Goal: Task Accomplishment & Management: Manage account settings

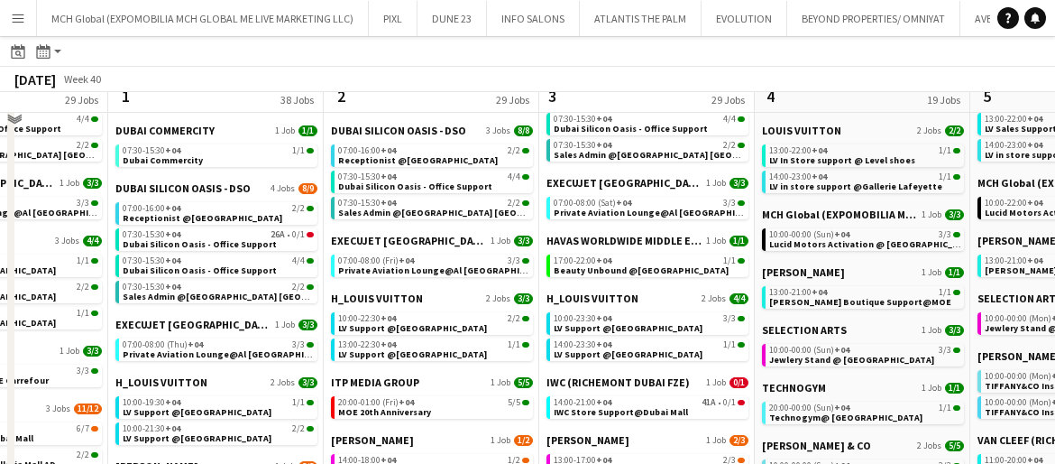
scroll to position [444, 0]
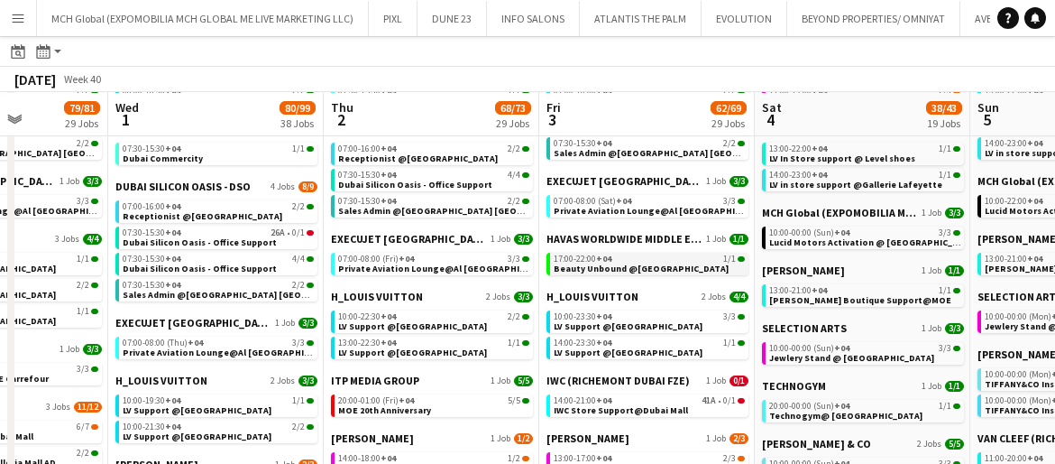
click at [581, 258] on span "17:00-22:00 +04" at bounding box center [583, 258] width 58 height 9
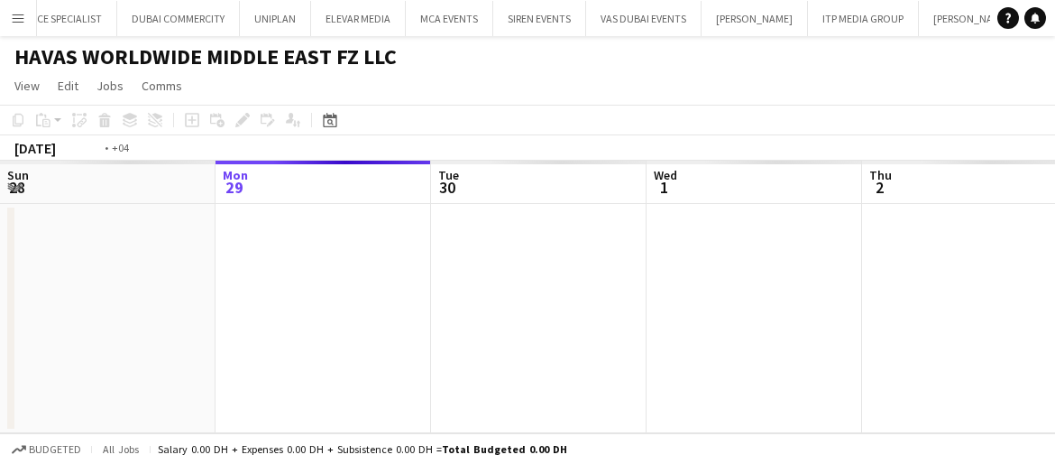
scroll to position [0, 621]
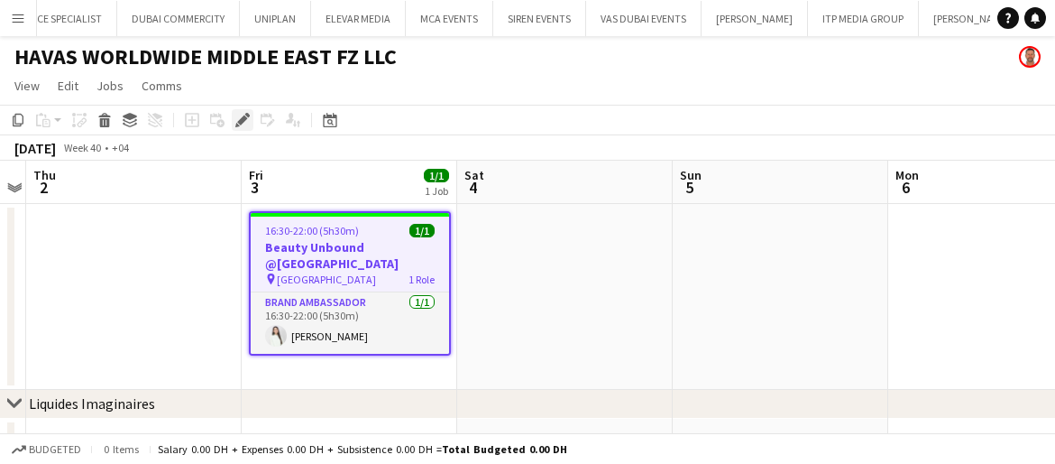
click at [242, 119] on icon at bounding box center [242, 120] width 10 height 10
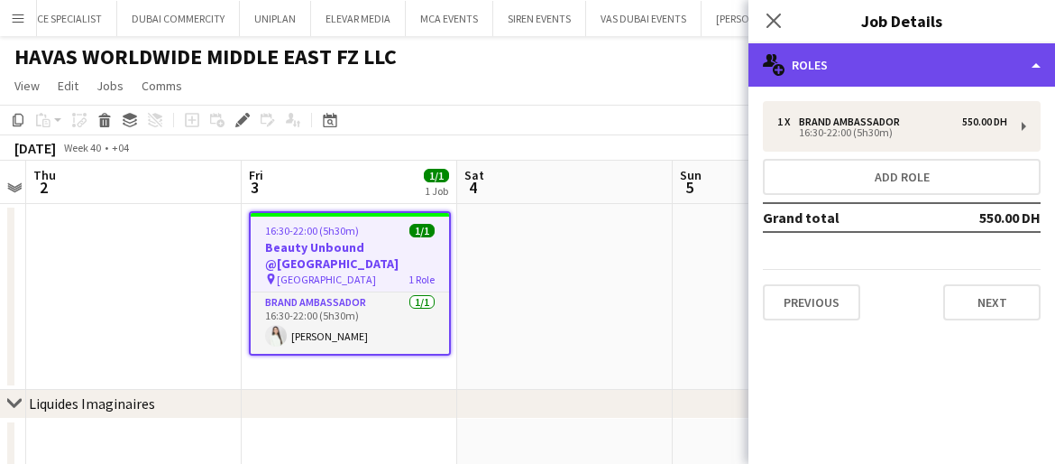
click at [845, 69] on div "multiple-users-add Roles" at bounding box center [902, 64] width 307 height 43
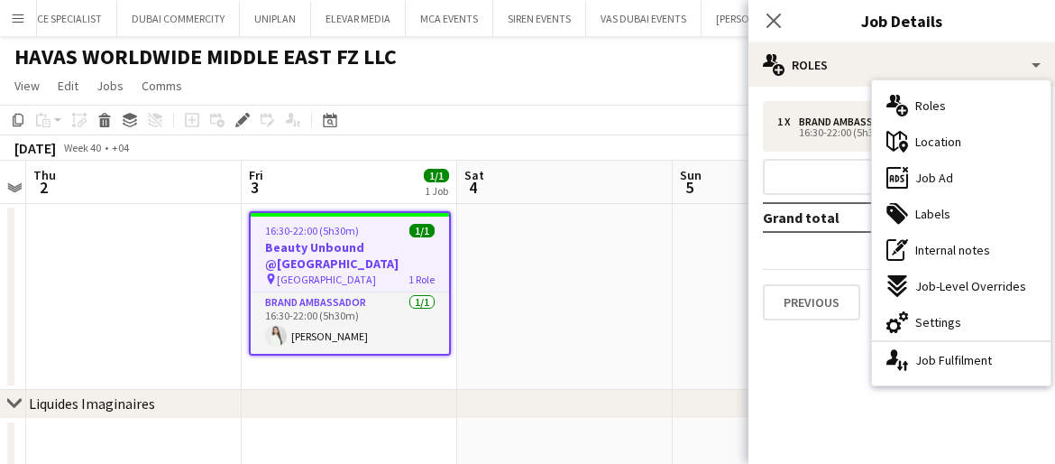
click at [933, 318] on span "Settings" at bounding box center [939, 322] width 46 height 16
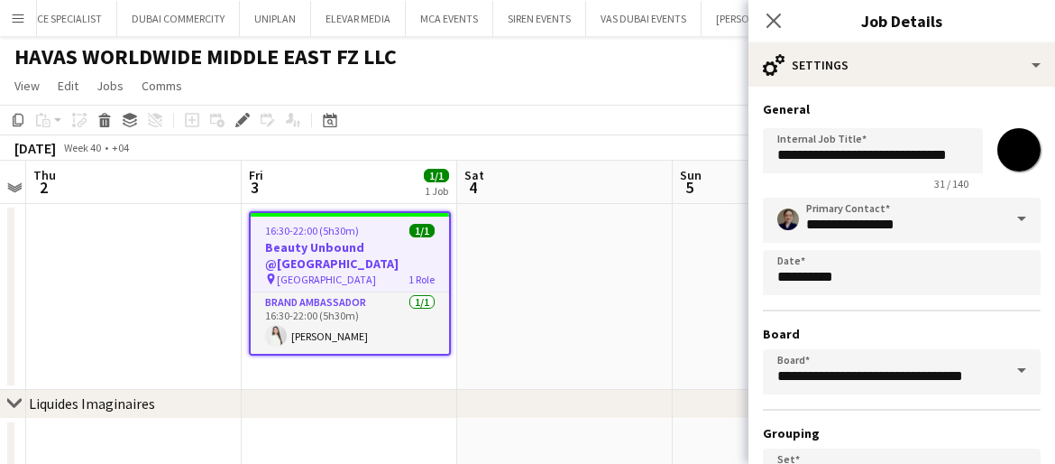
click at [1022, 156] on input "*******" at bounding box center [1019, 149] width 65 height 65
type input "*******"
click at [810, 222] on input "**********" at bounding box center [902, 220] width 278 height 45
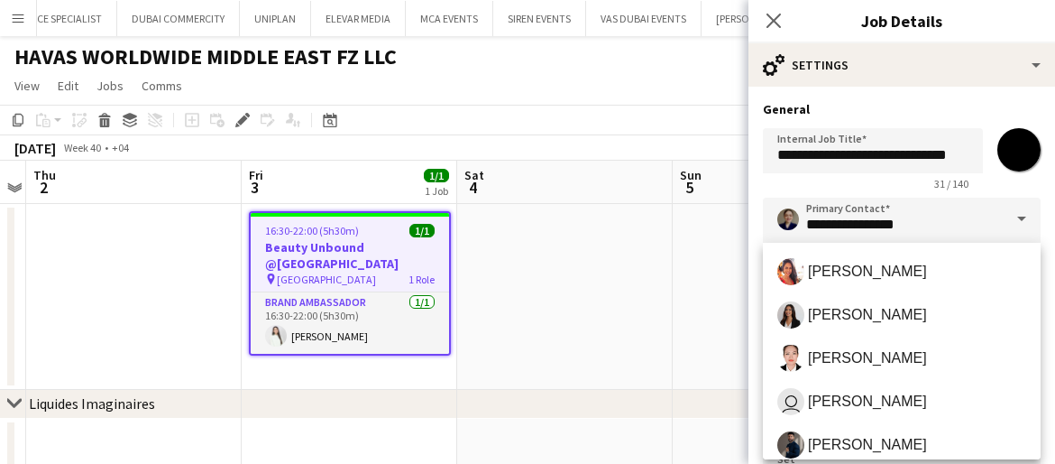
click at [1023, 215] on span at bounding box center [1022, 219] width 38 height 43
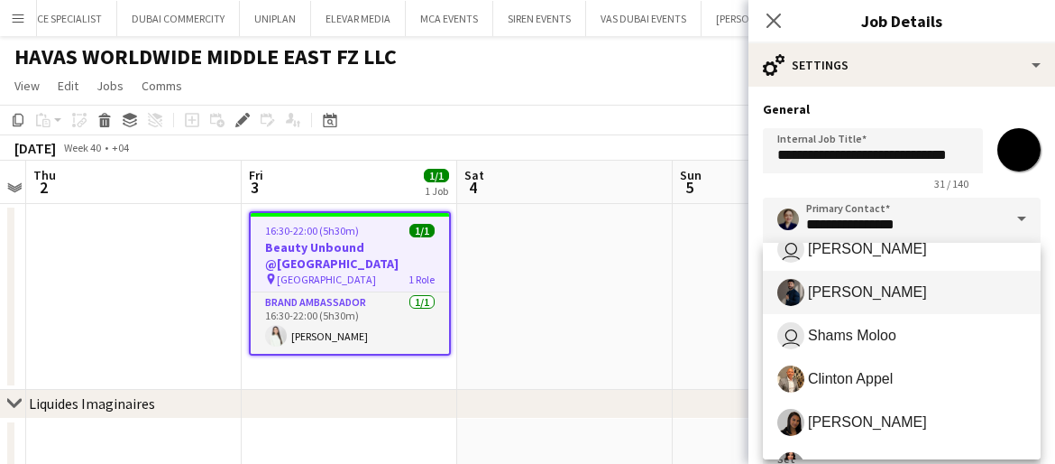
scroll to position [165, 0]
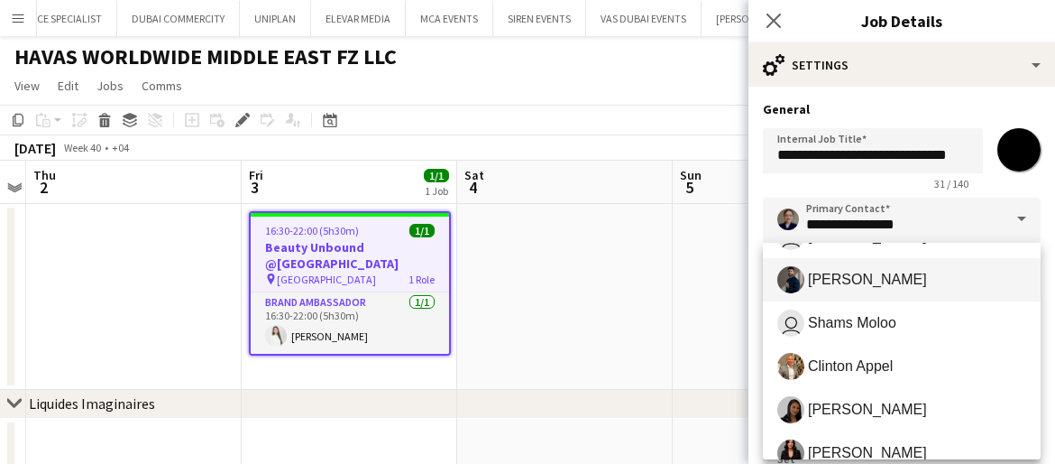
click at [885, 281] on span "[PERSON_NAME]" at bounding box center [867, 279] width 119 height 17
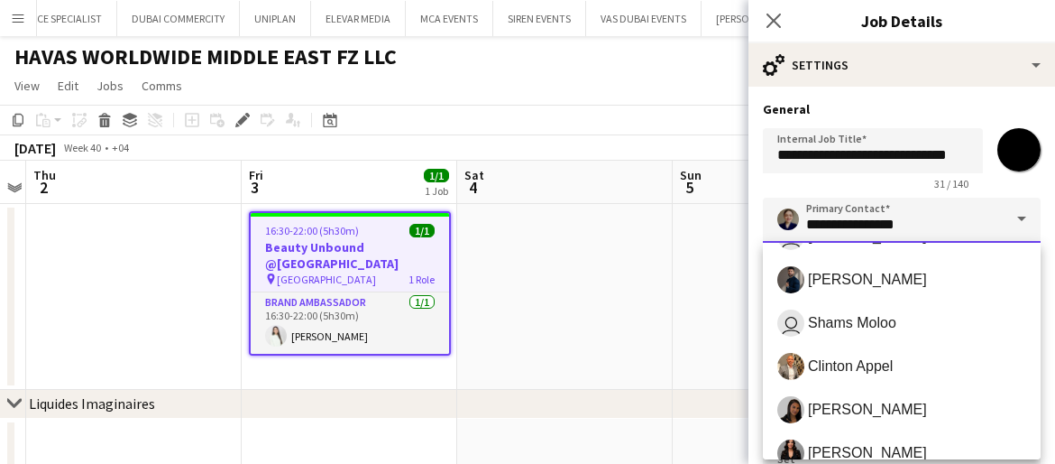
type input "**********"
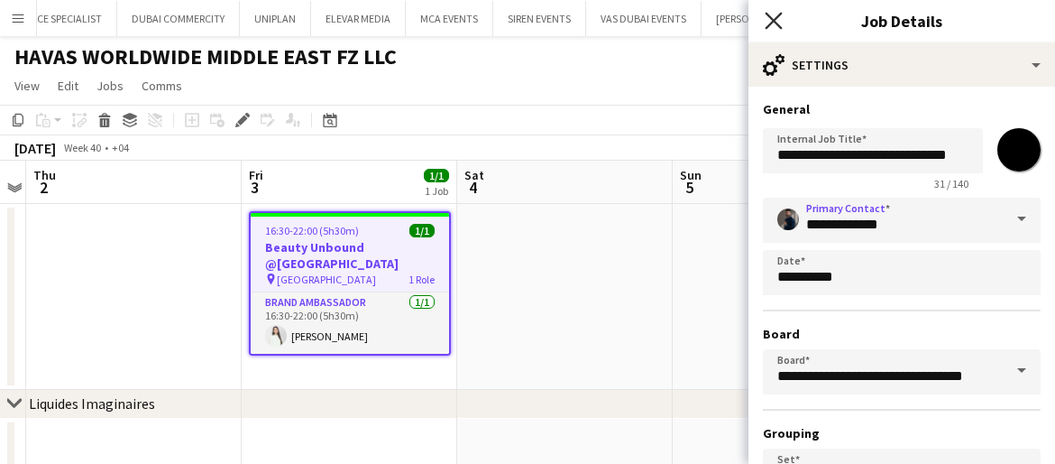
click at [773, 19] on icon at bounding box center [773, 20] width 17 height 17
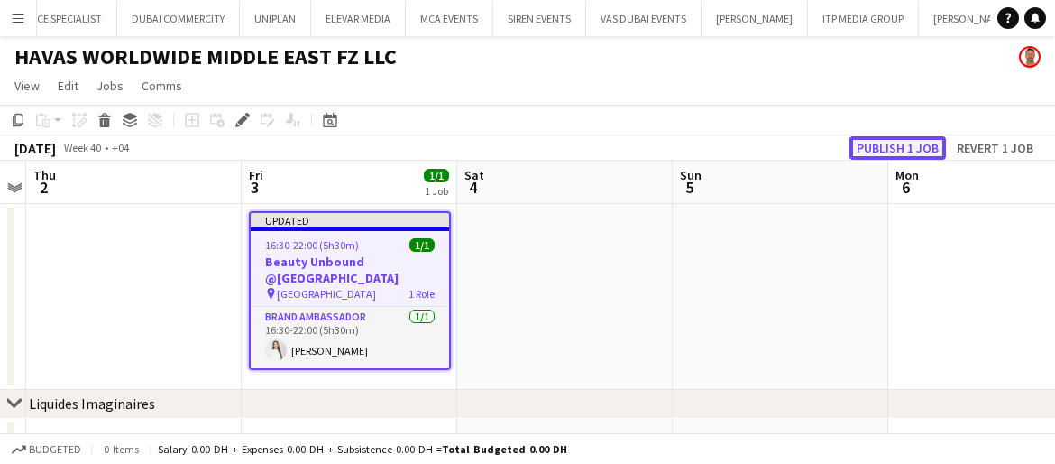
click at [873, 148] on button "Publish 1 job" at bounding box center [898, 147] width 97 height 23
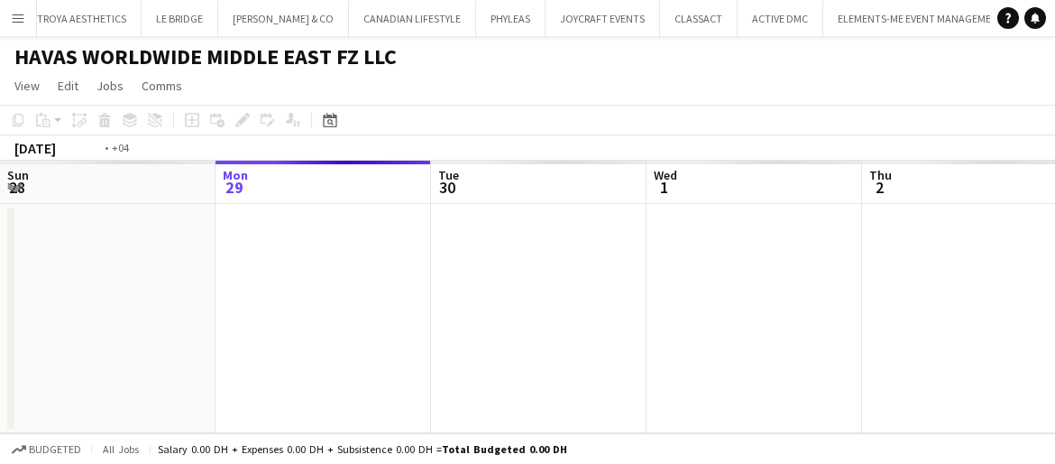
scroll to position [0, 4509]
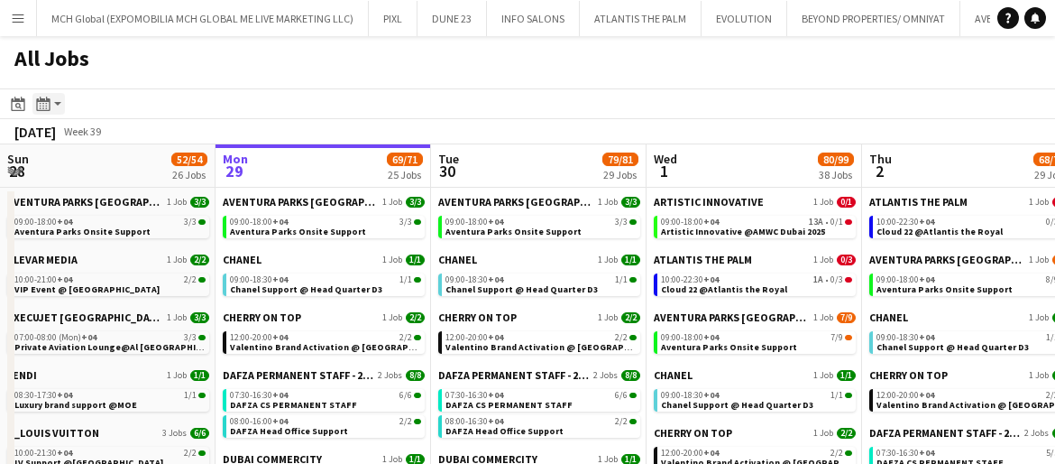
click at [41, 105] on icon "Month view / Day view" at bounding box center [43, 104] width 14 height 14
click at [66, 138] on link "Day view by Board" at bounding box center [97, 138] width 99 height 16
click at [56, 103] on app-action-btn "Month view / Day view" at bounding box center [48, 104] width 32 height 22
click at [78, 169] on link "Day view by Job" at bounding box center [97, 169] width 99 height 16
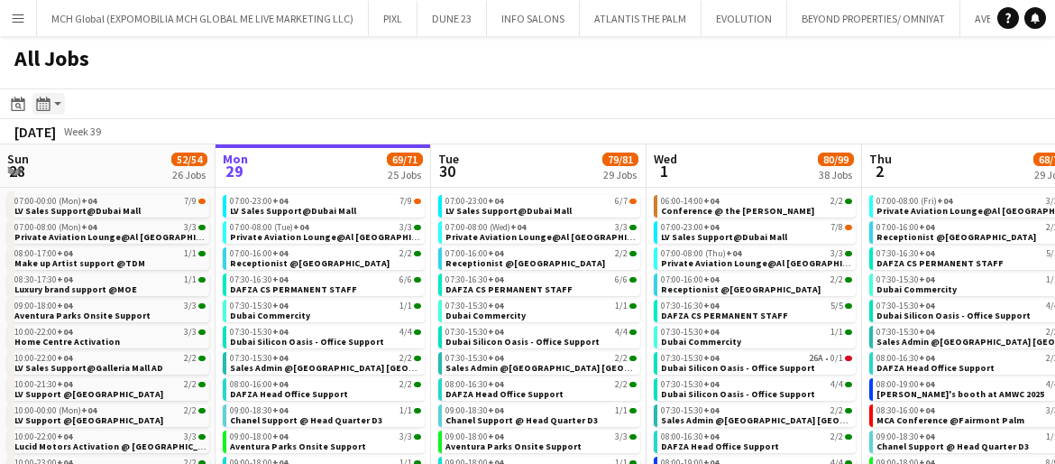
click at [57, 102] on app-action-btn "Month view / Day view" at bounding box center [48, 104] width 32 height 22
click at [71, 133] on link "Day view by Board" at bounding box center [97, 138] width 99 height 16
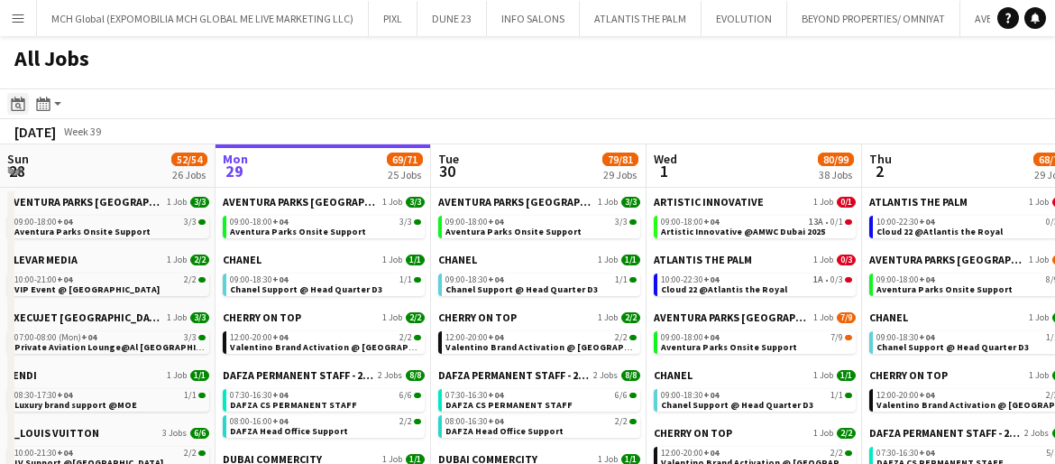
click at [15, 104] on icon at bounding box center [18, 106] width 6 height 6
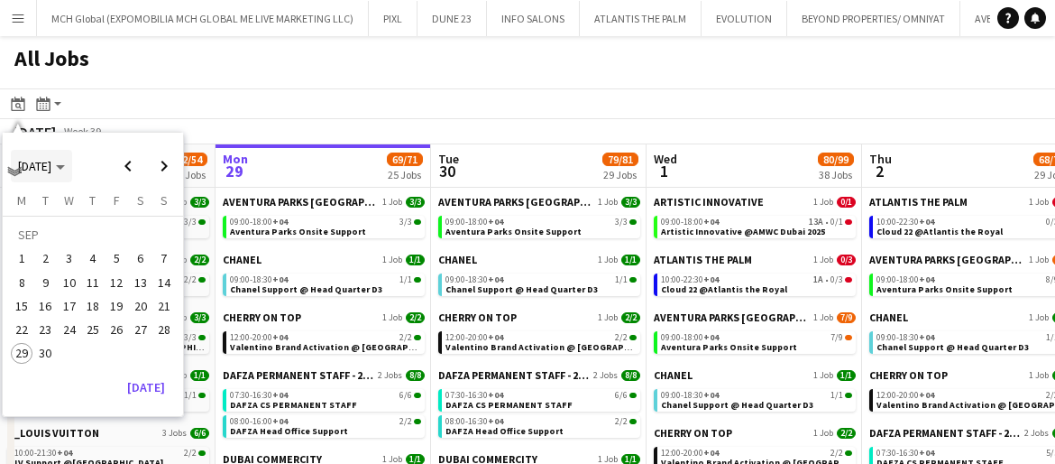
click at [65, 165] on icon "Choose month and year" at bounding box center [60, 167] width 9 height 5
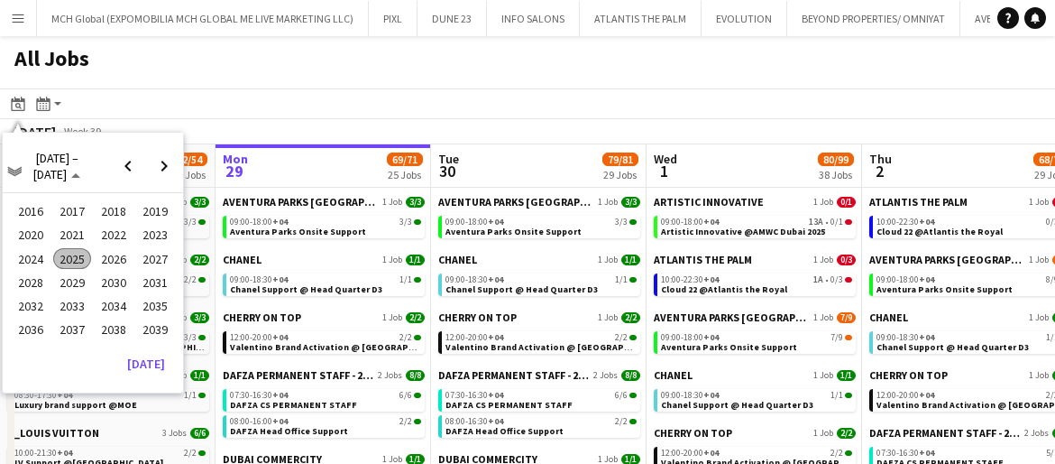
click at [29, 258] on span "2024" at bounding box center [30, 259] width 37 height 22
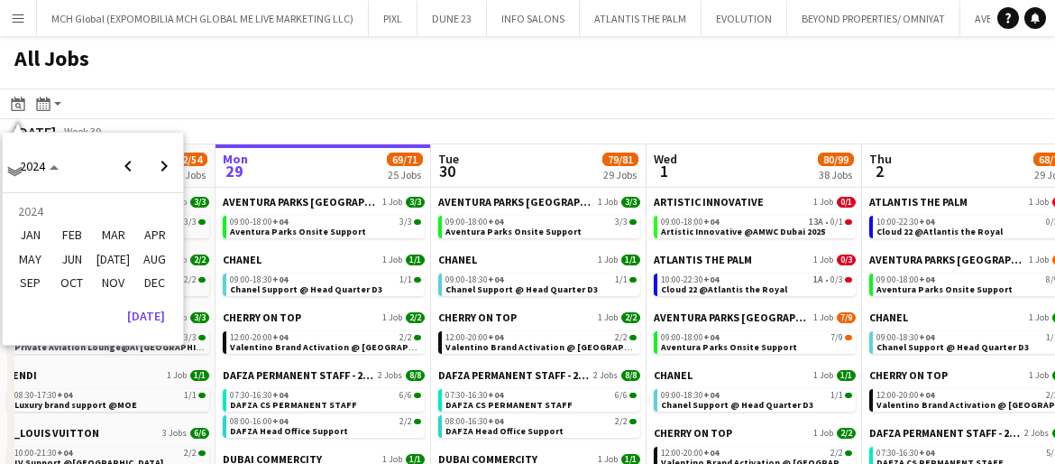
click at [66, 235] on span "FEB" at bounding box center [71, 236] width 37 height 22
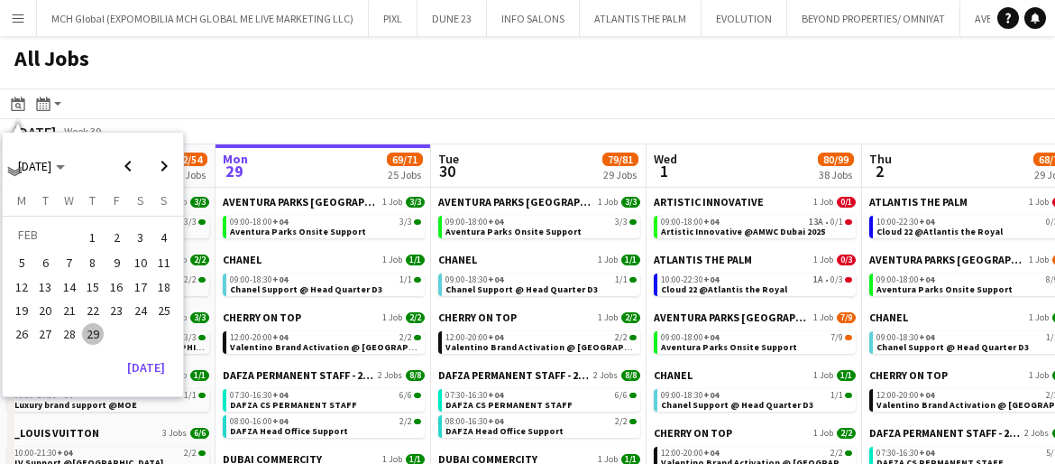
click at [93, 235] on span "1" at bounding box center [93, 237] width 22 height 25
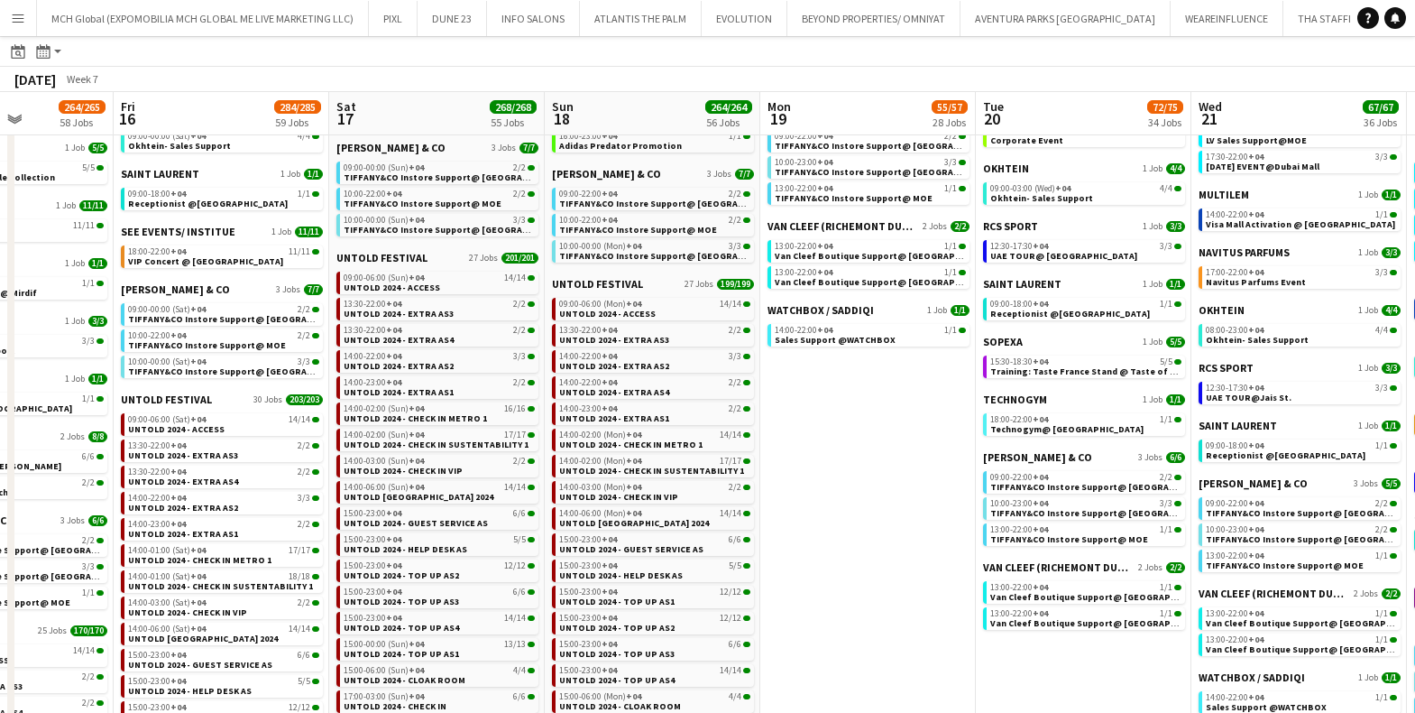
scroll to position [0, 587]
